Goal: Task Accomplishment & Management: Manage account settings

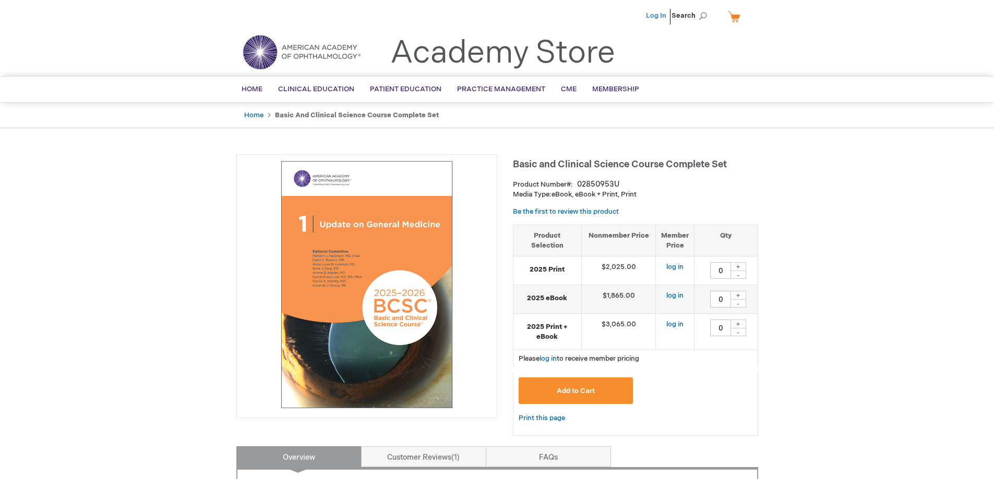
click at [652, 15] on link "Log In" at bounding box center [656, 15] width 20 height 8
click at [615, 15] on span "[PERSON_NAME]" at bounding box center [604, 15] width 58 height 8
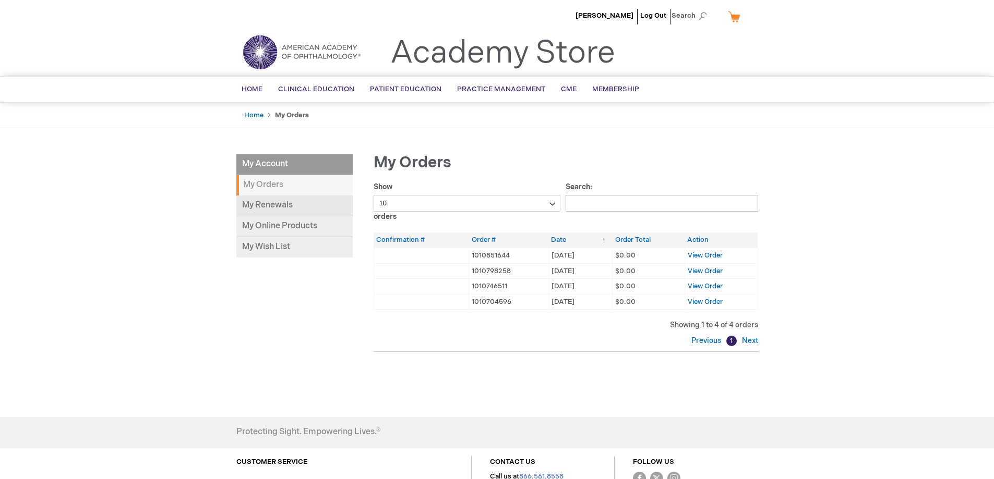
click at [277, 207] on link "My Renewals" at bounding box center [294, 206] width 116 height 21
click at [266, 184] on strong "My Orders" at bounding box center [294, 185] width 116 height 20
click at [278, 225] on link "My Online Products" at bounding box center [294, 226] width 116 height 21
